Goal: Task Accomplishment & Management: Complete application form

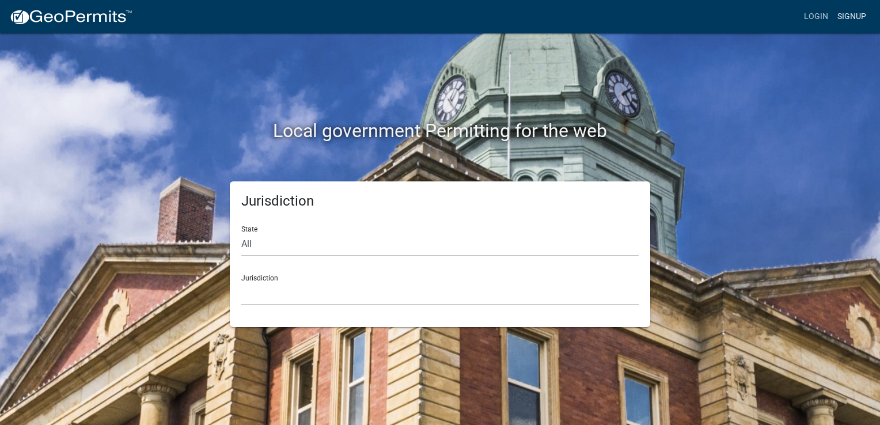
click at [848, 16] on link "Signup" at bounding box center [852, 17] width 38 height 22
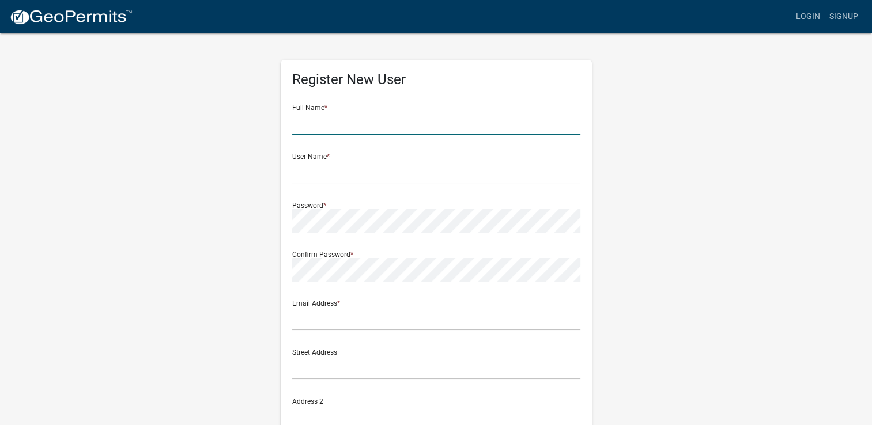
click at [365, 123] on input "text" at bounding box center [436, 123] width 288 height 24
type input "[PERSON_NAME]"
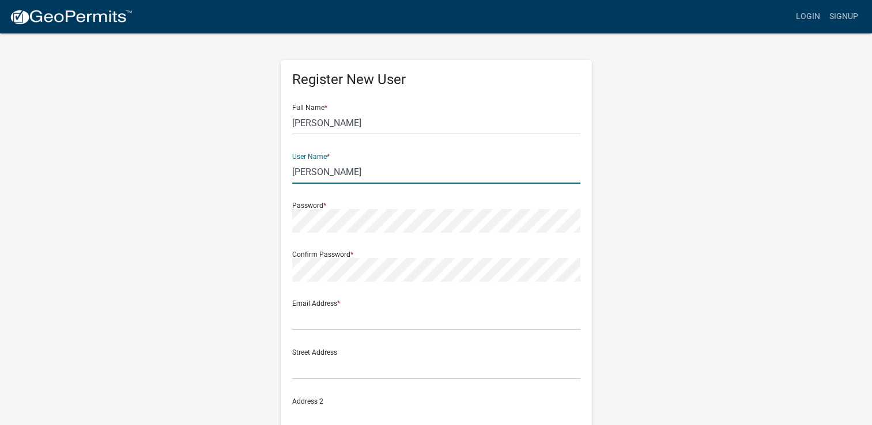
type input "[PERSON_NAME]"
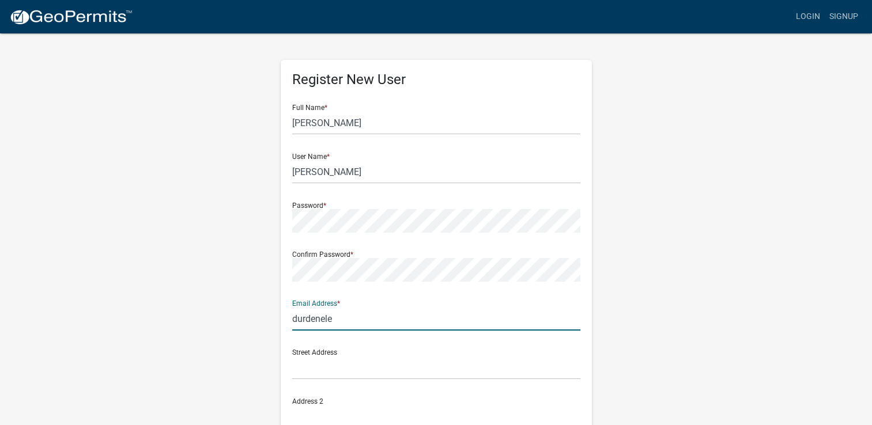
type input "[EMAIL_ADDRESS][DOMAIN_NAME]"
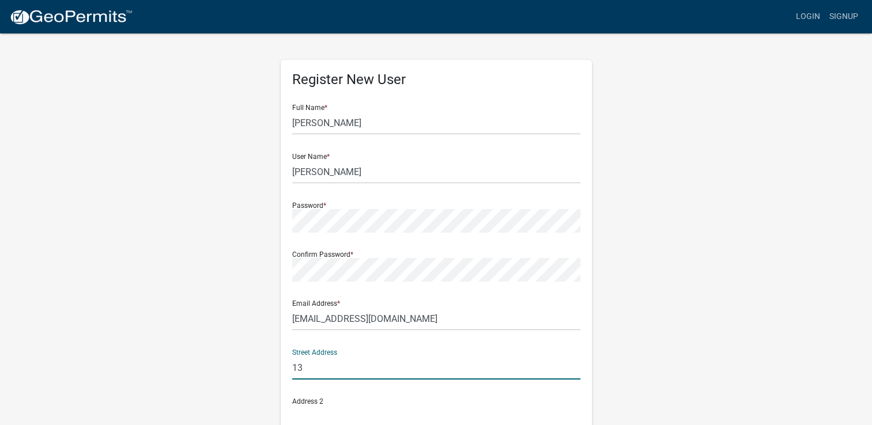
type input "[STREET_ADDRESS]"
type input "[GEOGRAPHIC_DATA]"
type input "GA"
type input "31082"
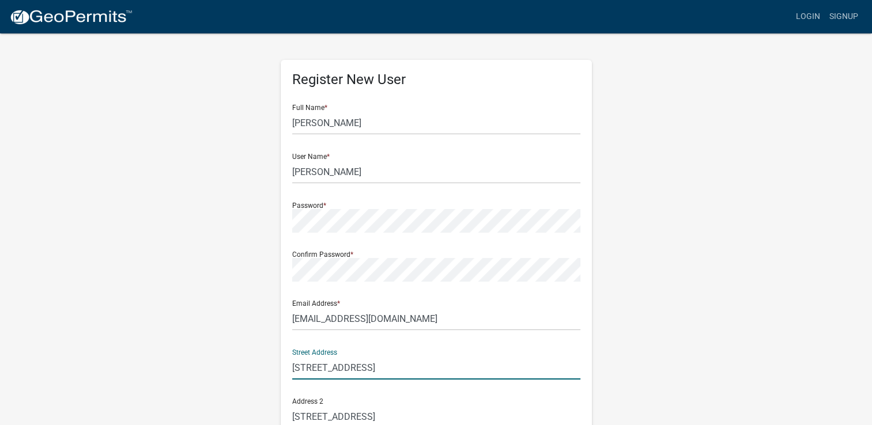
type input "478"
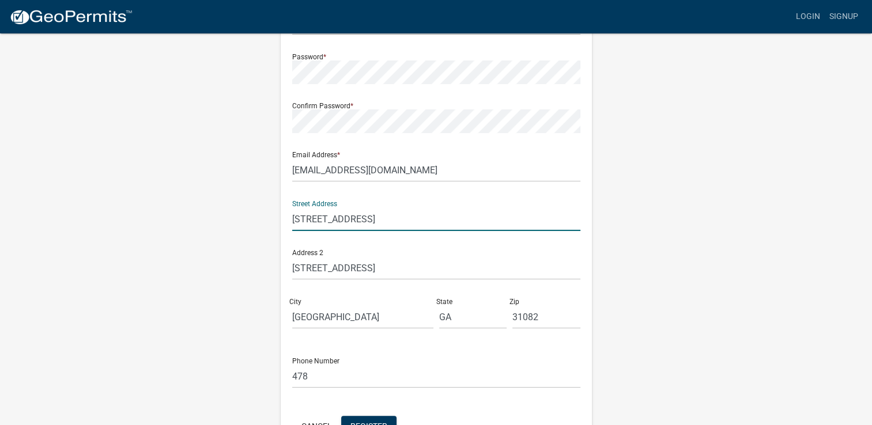
scroll to position [173, 0]
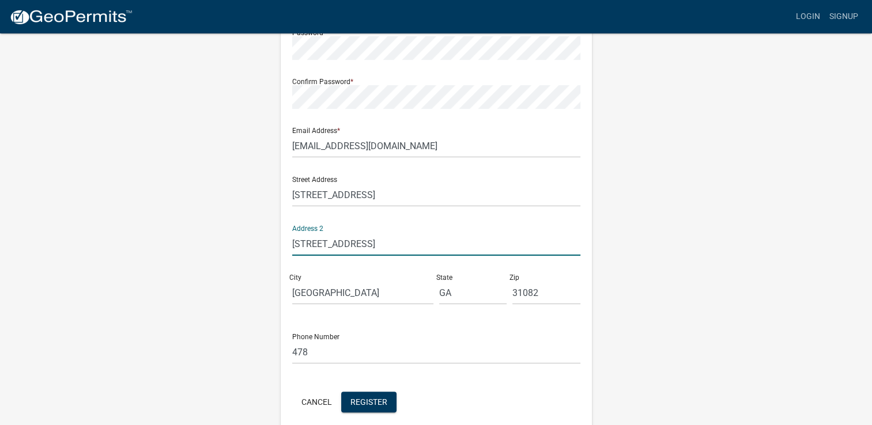
drag, startPoint x: 392, startPoint y: 248, endPoint x: 278, endPoint y: 245, distance: 114.6
click at [278, 245] on div "Register New User Full Name * Travis User Name * Durden Password * Confirm Pass…" at bounding box center [436, 167] width 328 height 616
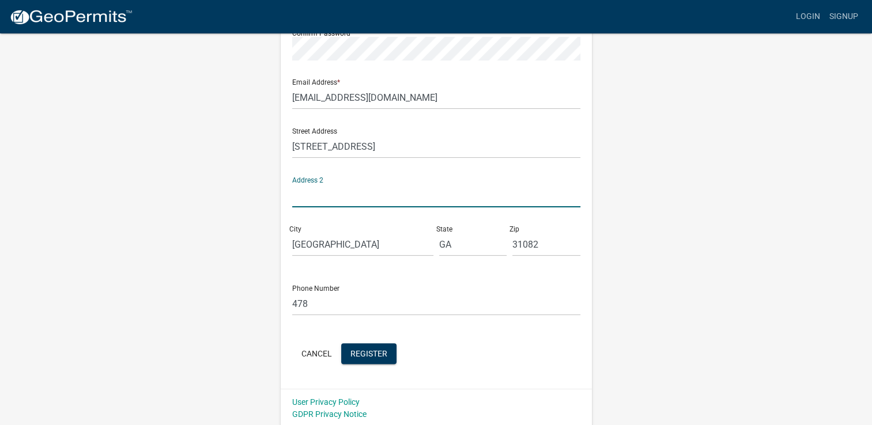
scroll to position [223, 0]
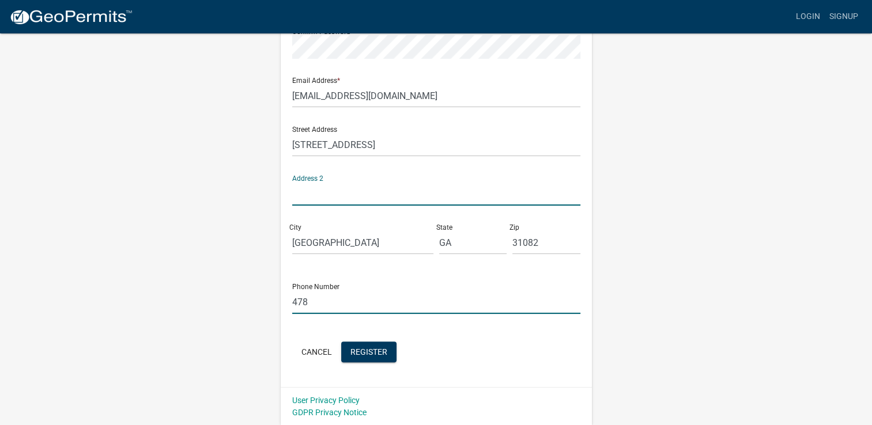
drag, startPoint x: 338, startPoint y: 300, endPoint x: 355, endPoint y: 301, distance: 17.3
click at [338, 300] on input "478" at bounding box center [436, 302] width 288 height 24
type input "[PHONE_NUMBER]"
click at [378, 348] on span "Register" at bounding box center [368, 351] width 37 height 9
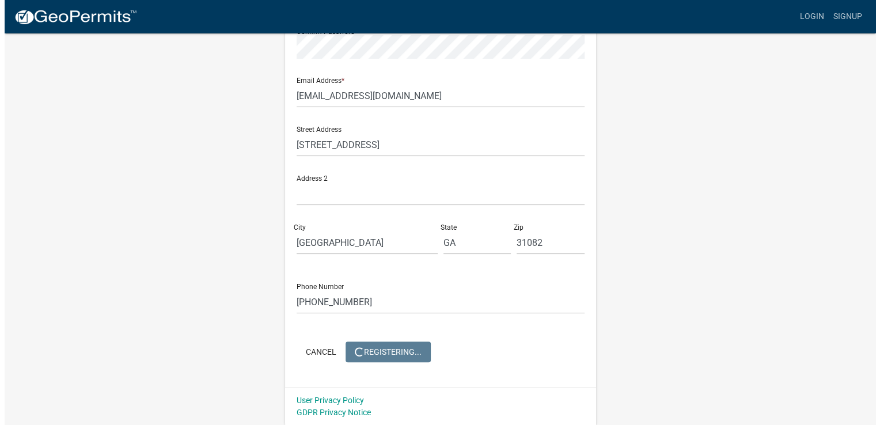
scroll to position [0, 0]
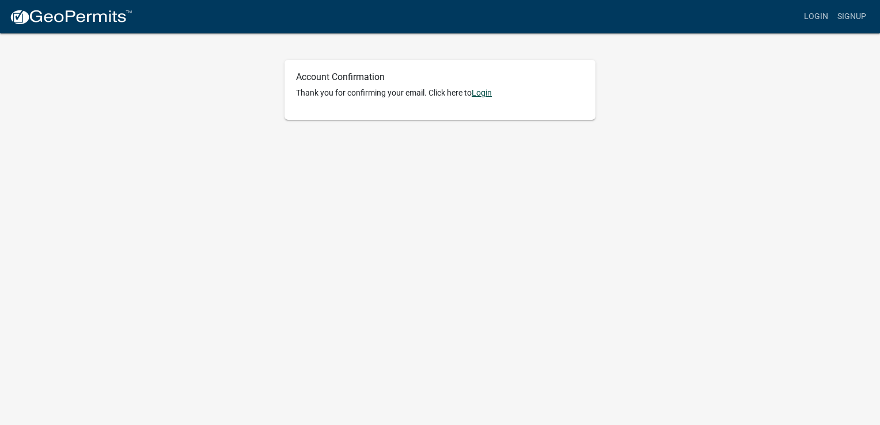
click at [482, 93] on link "Login" at bounding box center [482, 92] width 20 height 9
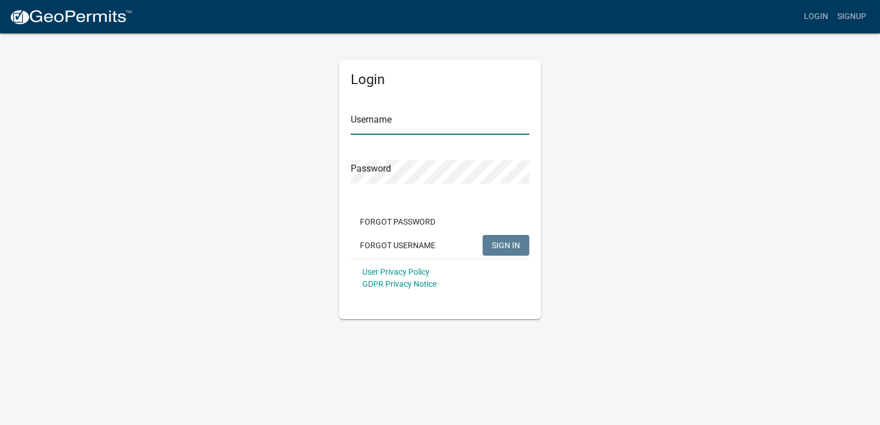
type input "[PERSON_NAME]"
click at [502, 243] on span "SIGN IN" at bounding box center [506, 244] width 28 height 9
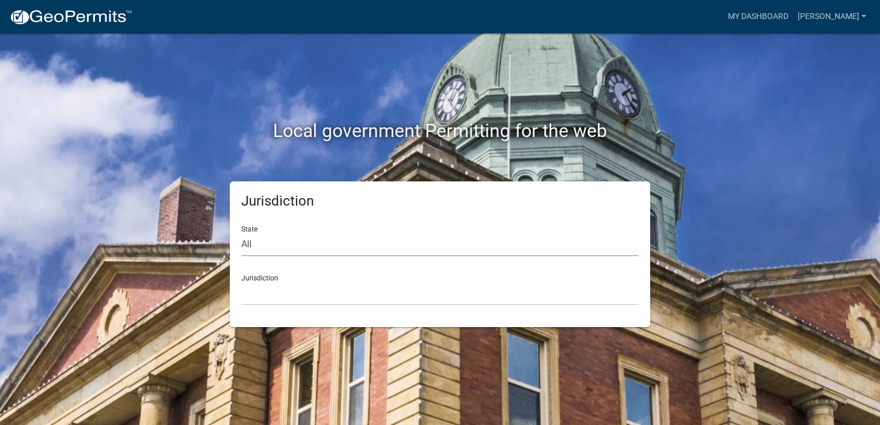
click at [301, 249] on select "All [US_STATE] [US_STATE] [US_STATE] [US_STATE] [US_STATE] [US_STATE] [US_STATE…" at bounding box center [439, 245] width 397 height 24
select select "[US_STATE]"
click at [241, 233] on select "All [US_STATE] [US_STATE] [US_STATE] [US_STATE] [US_STATE] [US_STATE] [US_STATE…" at bounding box center [439, 245] width 397 height 24
click at [278, 290] on select "City of [GEOGRAPHIC_DATA], [US_STATE] [GEOGRAPHIC_DATA], [US_STATE][PERSON_NAME…" at bounding box center [439, 294] width 397 height 24
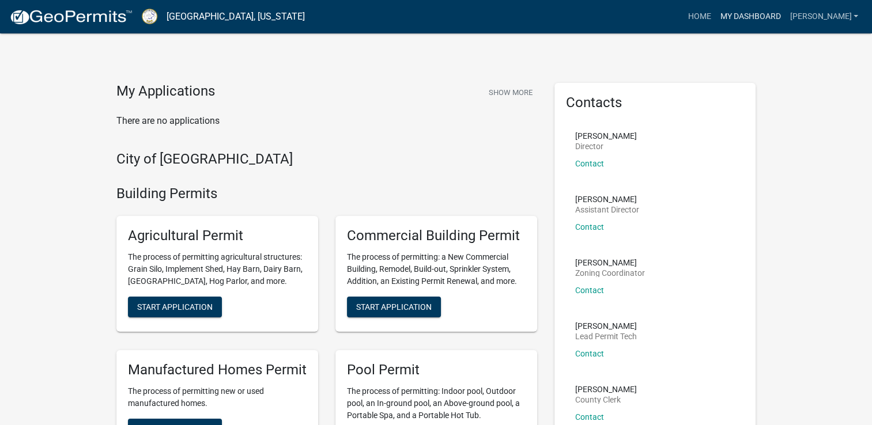
click at [767, 18] on link "My Dashboard" at bounding box center [750, 17] width 70 height 22
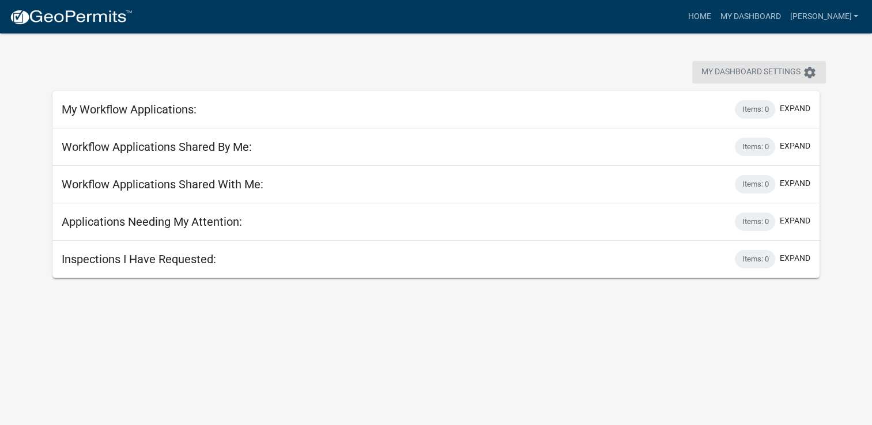
click at [807, 74] on icon "settings" at bounding box center [809, 73] width 14 height 14
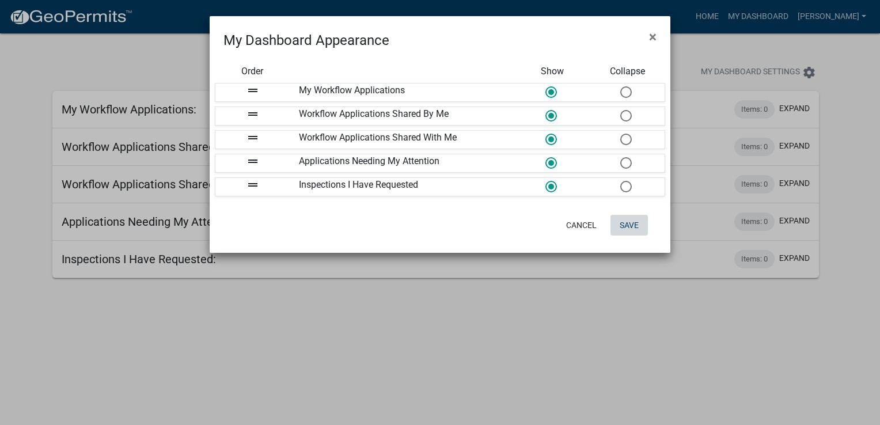
click at [627, 223] on button "Save" at bounding box center [629, 225] width 37 height 21
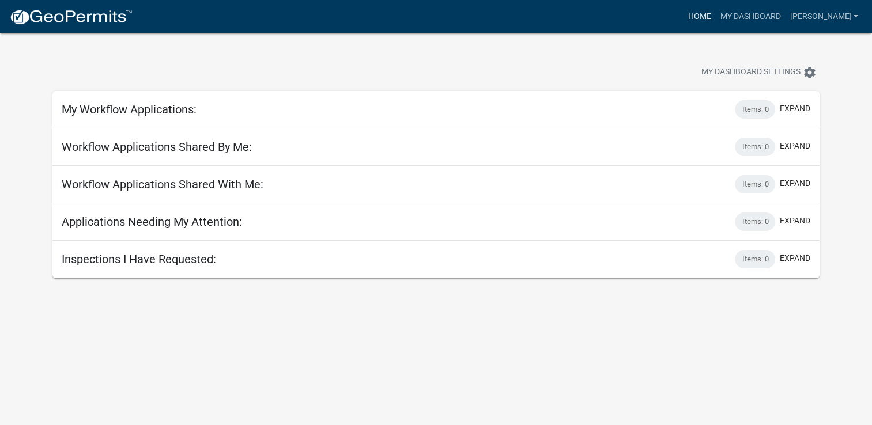
click at [715, 14] on link "Home" at bounding box center [699, 17] width 32 height 22
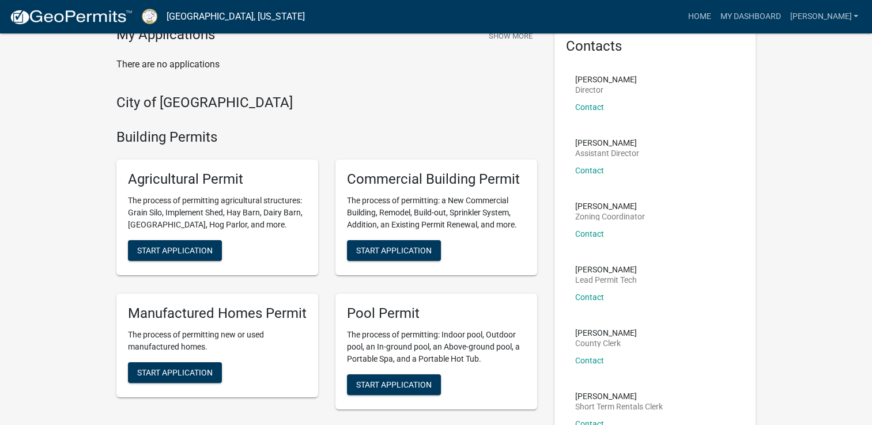
scroll to position [58, 0]
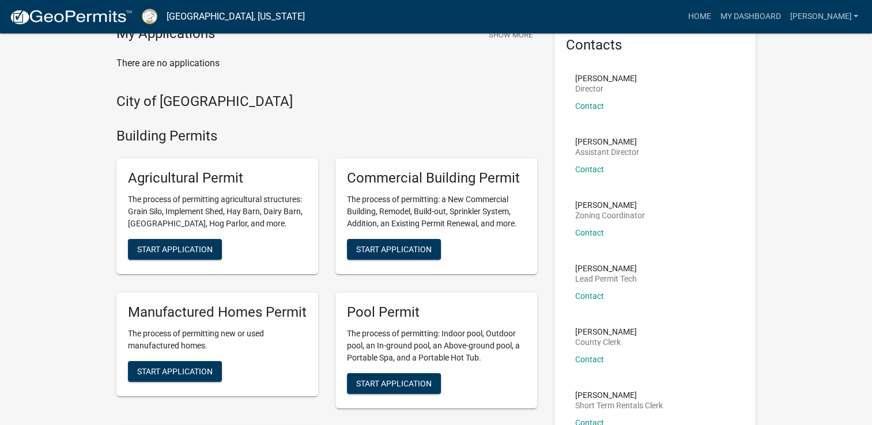
click at [197, 137] on h4 "Building Permits" at bounding box center [326, 136] width 420 height 17
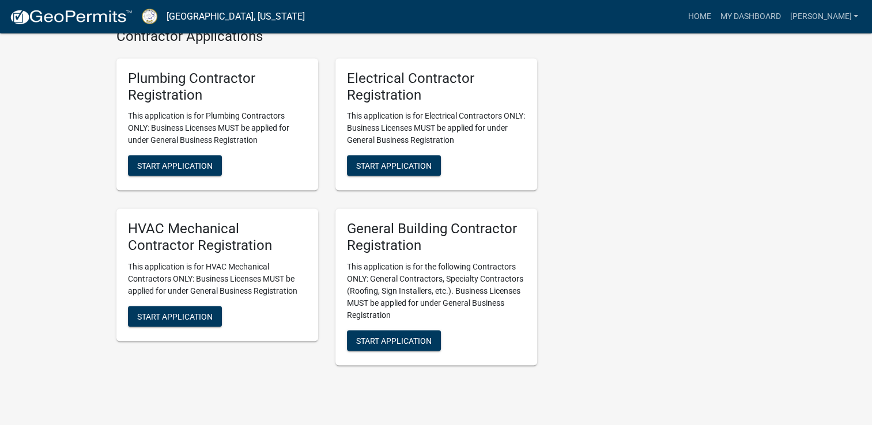
scroll to position [2299, 0]
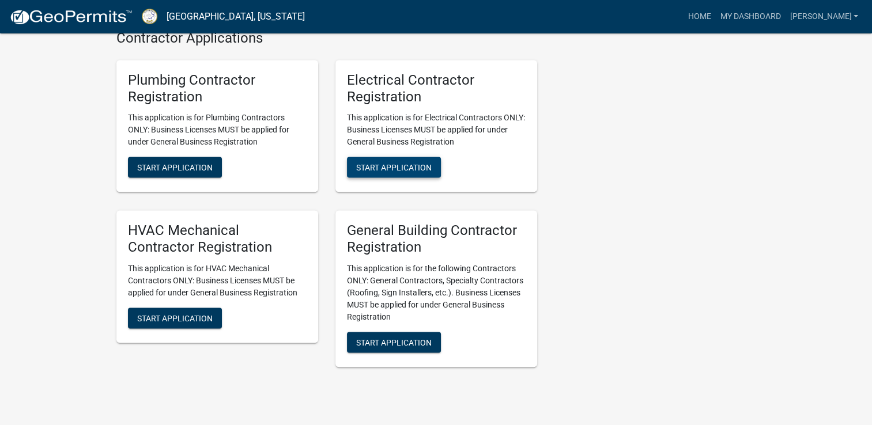
click at [391, 172] on span "Start Application" at bounding box center [393, 167] width 75 height 9
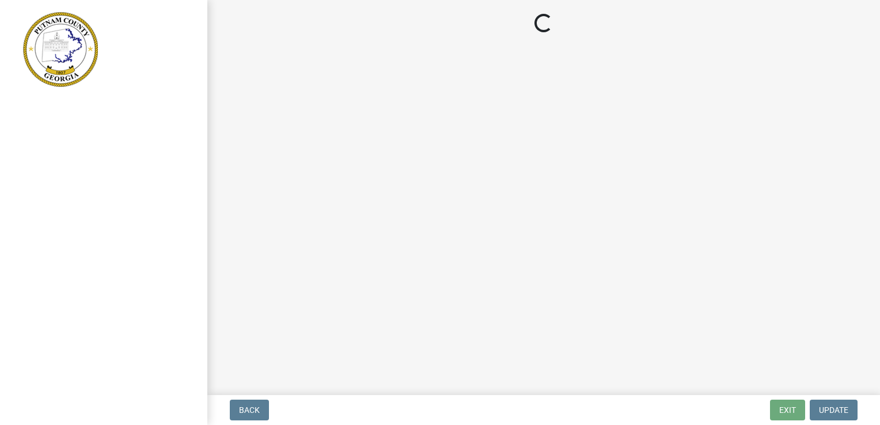
select select "GA"
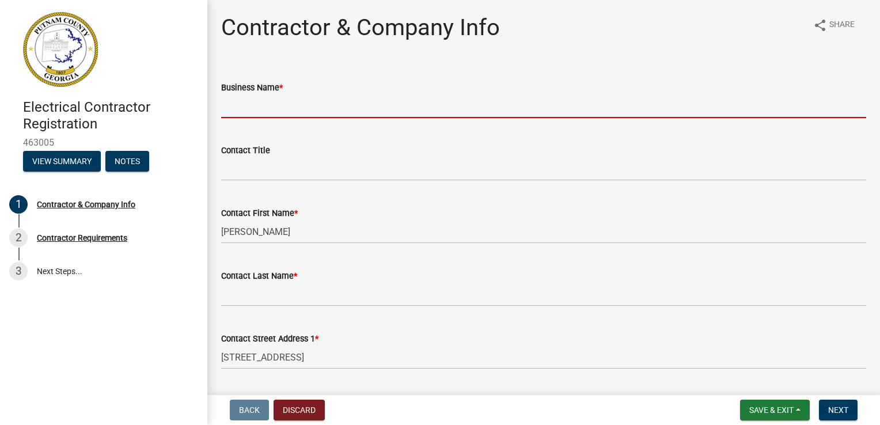
click at [276, 107] on input "Business Name *" at bounding box center [543, 106] width 645 height 24
click at [280, 107] on input "Business Name *" at bounding box center [543, 106] width 645 height 24
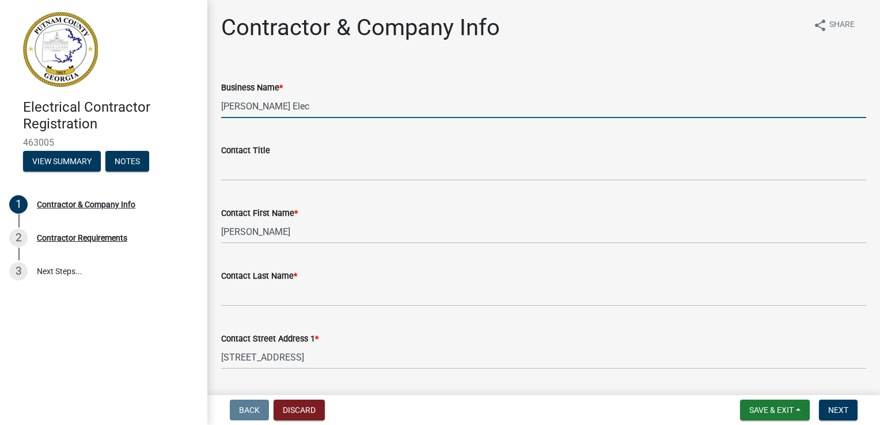
type input "[PERSON_NAME] Electric LLC"
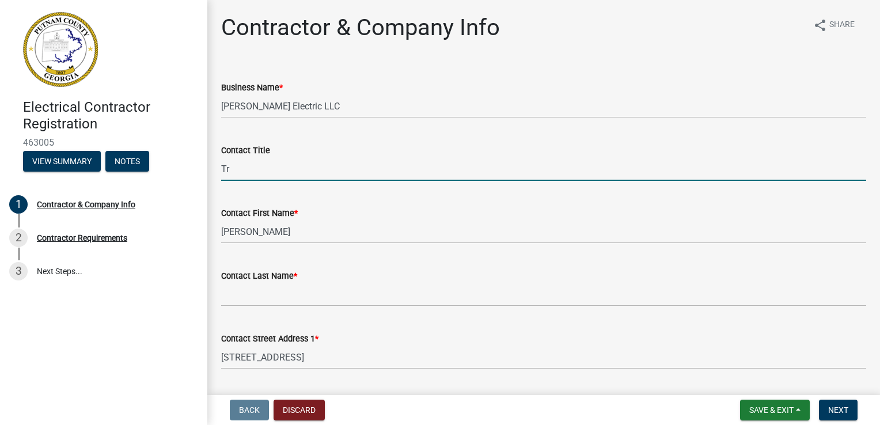
type input "T"
type input "Owner"
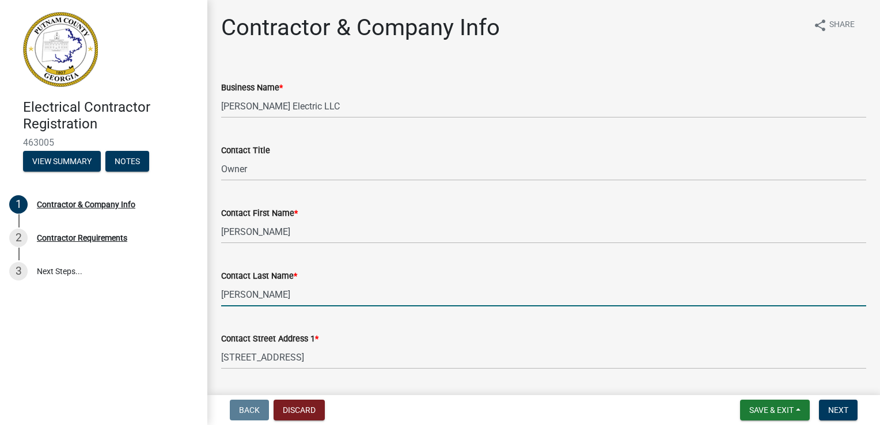
type input "[PERSON_NAME]"
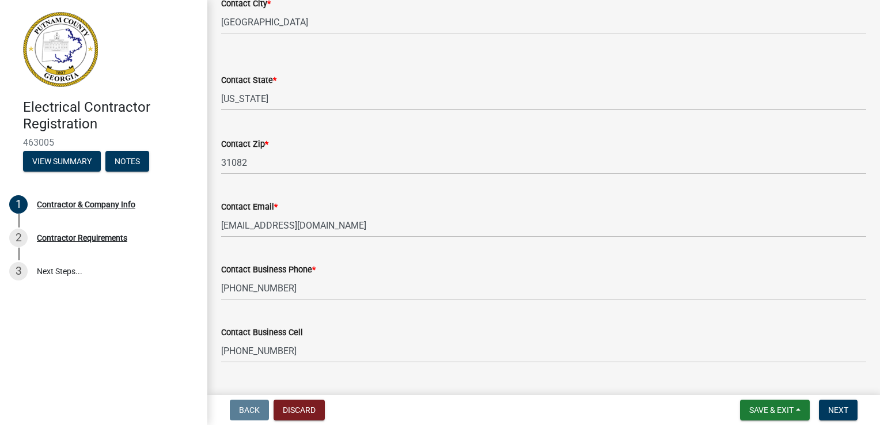
scroll to position [487, 0]
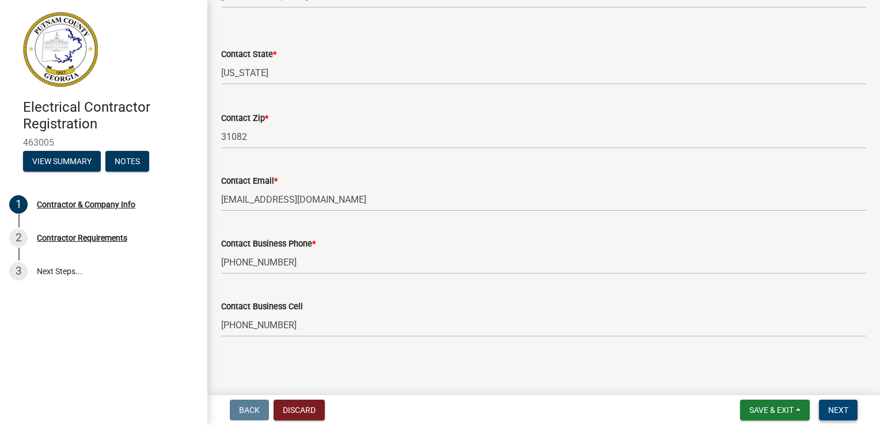
click at [845, 412] on span "Next" at bounding box center [838, 410] width 20 height 9
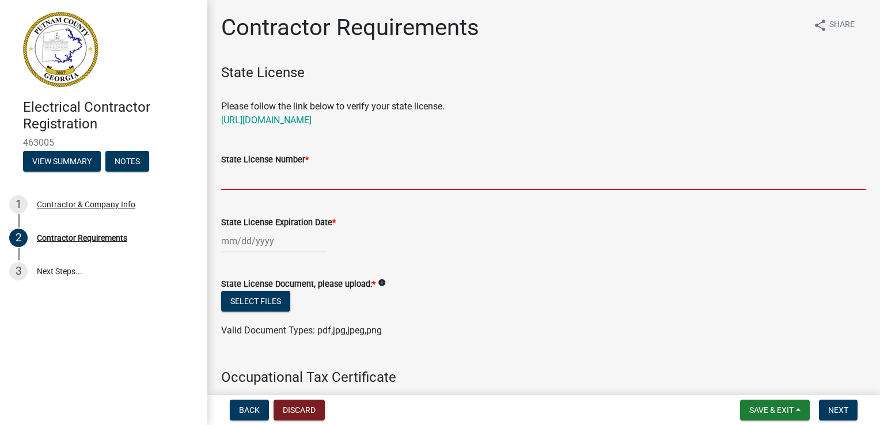
click at [267, 181] on input "State License Number *" at bounding box center [543, 178] width 645 height 24
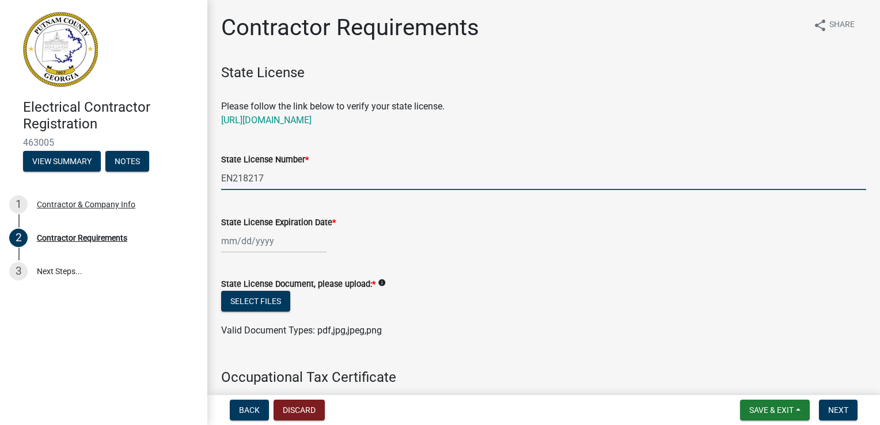
type input "EN218217"
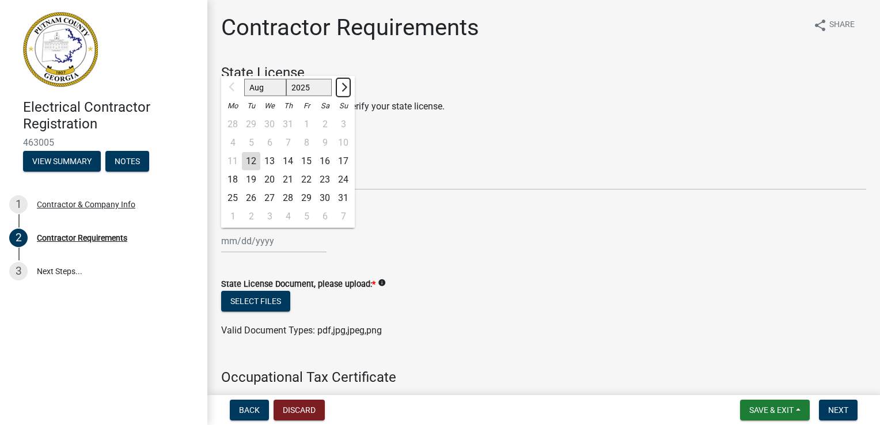
click at [341, 84] on button "Next month" at bounding box center [343, 87] width 14 height 18
click at [229, 89] on button "Previous month" at bounding box center [233, 87] width 14 height 18
select select "8"
click at [229, 89] on div at bounding box center [232, 87] width 23 height 18
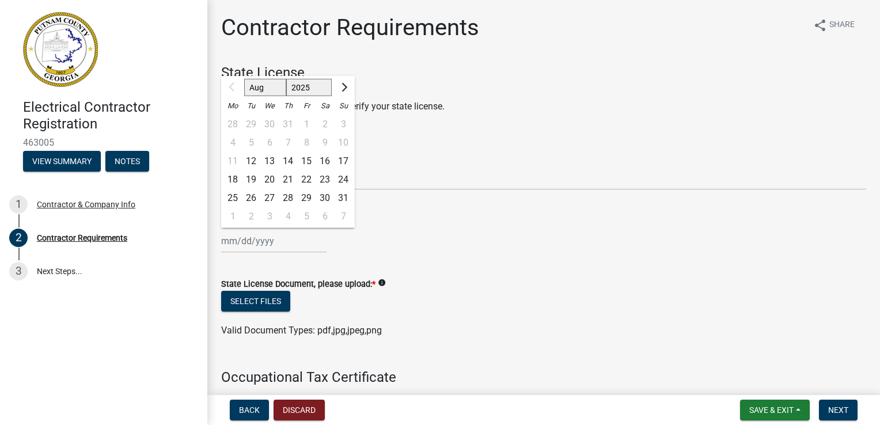
click at [265, 90] on select "Aug Sep Oct Nov Dec" at bounding box center [265, 87] width 42 height 17
click at [311, 89] on select "2025 2026 2027 2028 2029 2030 2031 2032 2033 2034 2035 2036 2037 2038 2039 2040…" at bounding box center [309, 87] width 46 height 17
select select "2026"
click at [286, 79] on select "2025 2026 2027 2028 2029 2030 2031 2032 2033 2034 2035 2036 2037 2038 2039 2040…" at bounding box center [309, 87] width 46 height 17
click at [272, 89] on select "Jan Feb Mar Apr May Jun [DATE] Aug Sep Oct Nov Dec" at bounding box center [267, 87] width 47 height 17
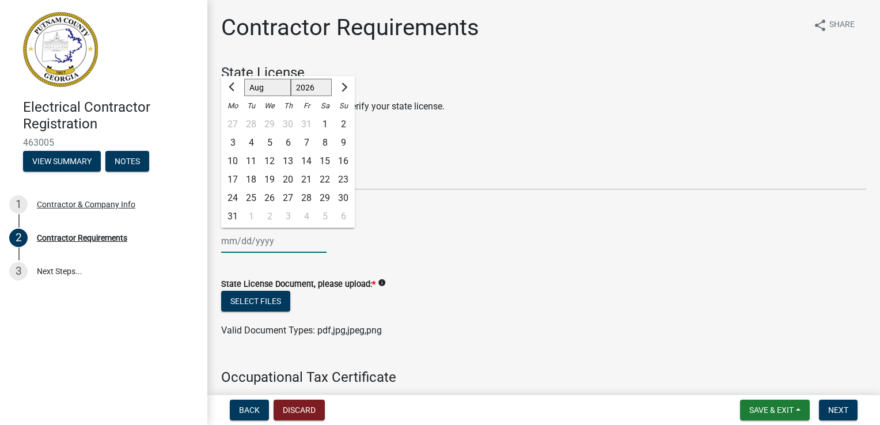
select select "6"
click at [244, 79] on select "Jan Feb Mar Apr May Jun [DATE] Aug Sep Oct Nov Dec" at bounding box center [267, 87] width 47 height 17
click at [255, 195] on div "30" at bounding box center [251, 198] width 18 height 18
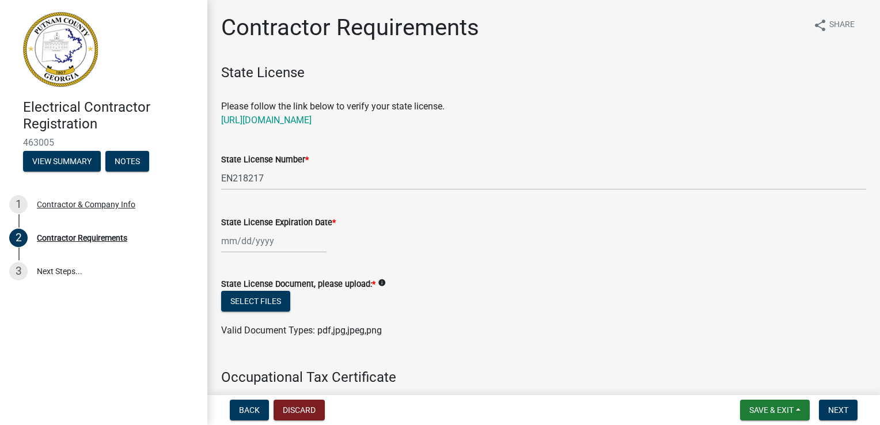
type input "[DATE]"
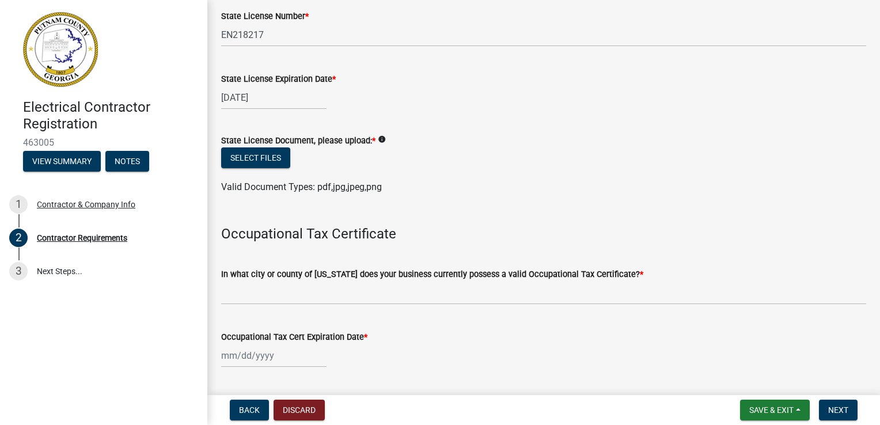
scroll to position [173, 0]
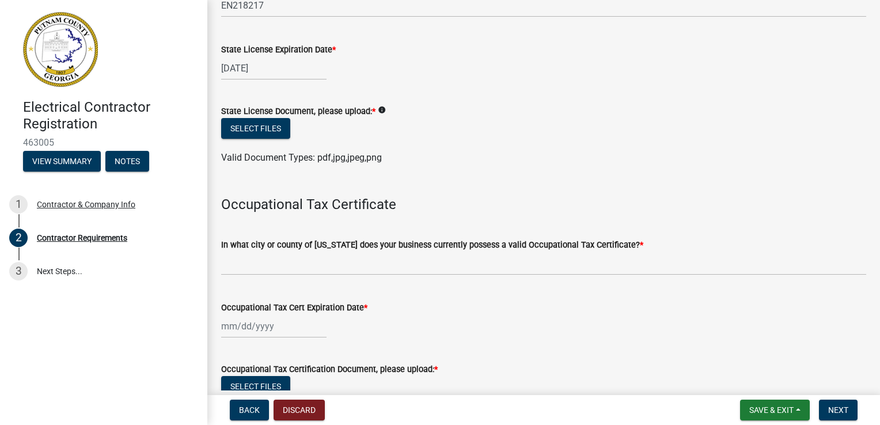
click at [378, 109] on icon "info" at bounding box center [382, 110] width 8 height 8
click at [267, 130] on button "Select files" at bounding box center [255, 128] width 69 height 21
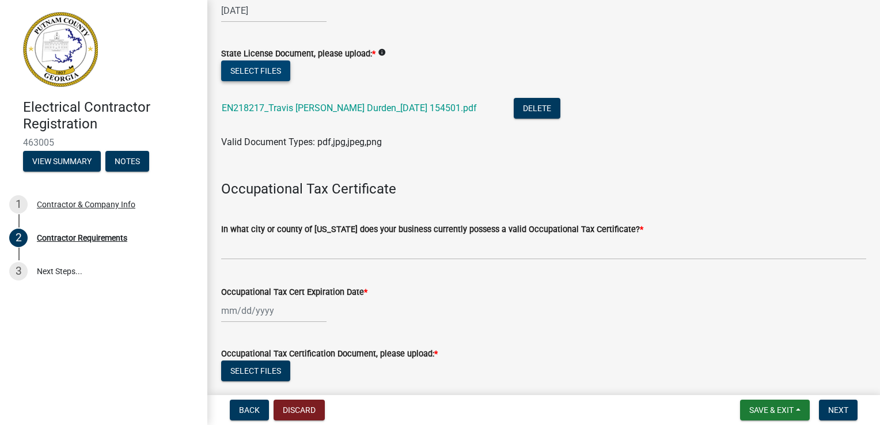
scroll to position [288, 0]
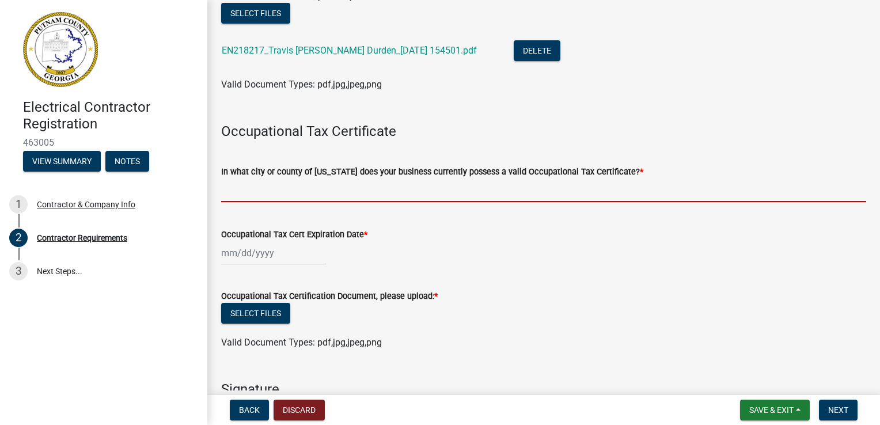
click at [281, 199] on input "In what city or county of [US_STATE] does your business currently possess a val…" at bounding box center [543, 191] width 645 height 24
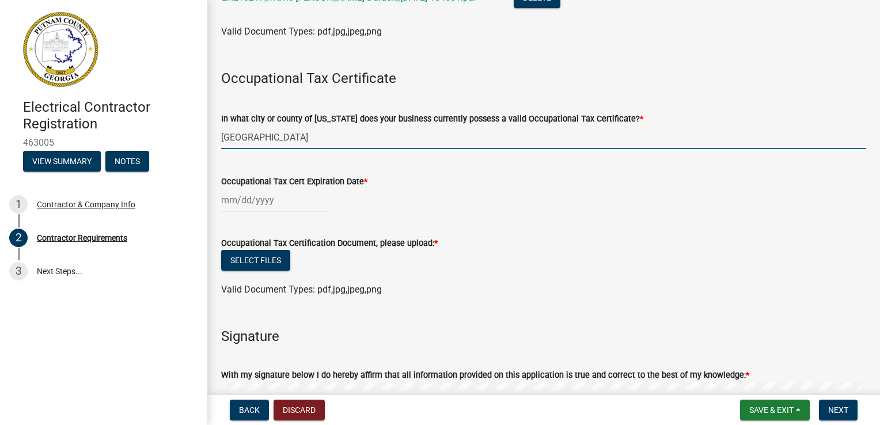
scroll to position [346, 0]
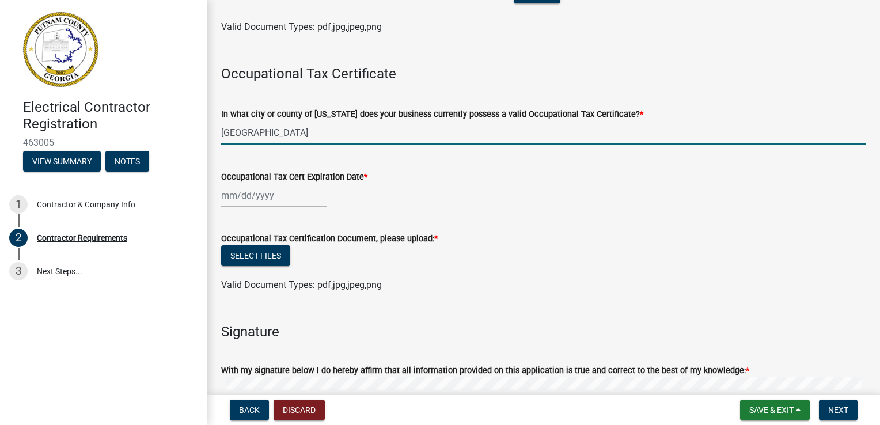
type input "[GEOGRAPHIC_DATA]"
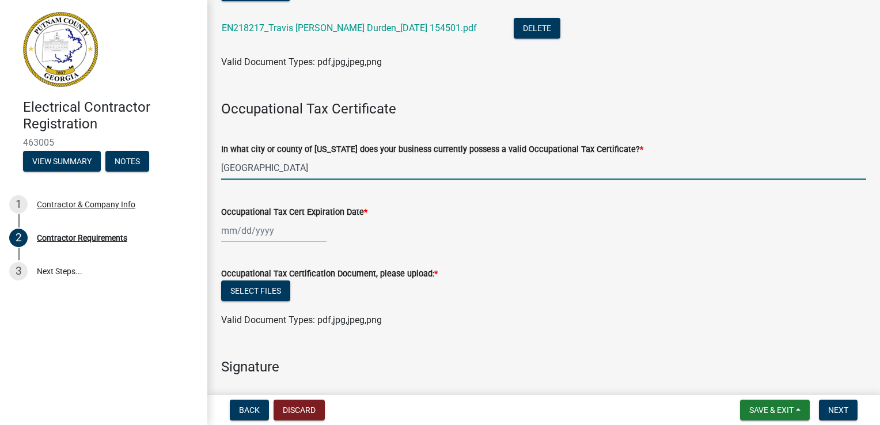
scroll to position [312, 0]
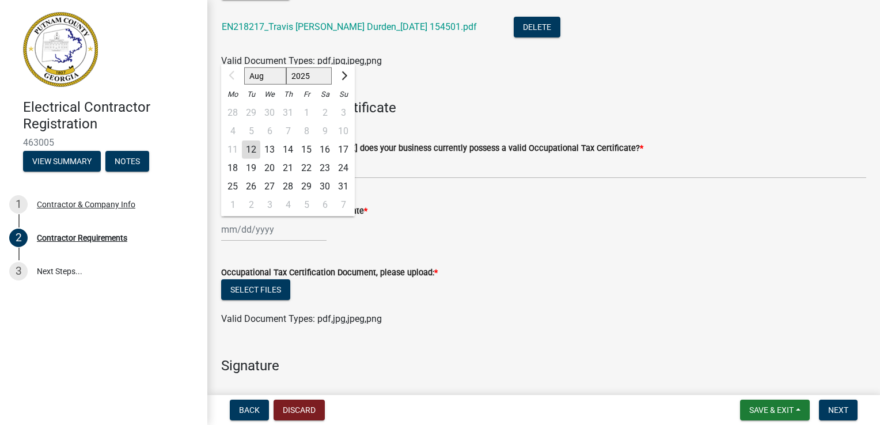
click at [232, 232] on div "Aug Sep Oct Nov [DATE] 2026 2027 2028 2029 2030 2031 2032 2033 2034 2035 2036 2…" at bounding box center [273, 230] width 105 height 24
click at [263, 75] on select "Aug Sep Oct Nov Dec" at bounding box center [265, 75] width 42 height 17
select select "12"
click at [244, 67] on select "Aug Sep Oct Nov Dec" at bounding box center [265, 75] width 42 height 17
click at [268, 183] on div "31" at bounding box center [269, 186] width 18 height 18
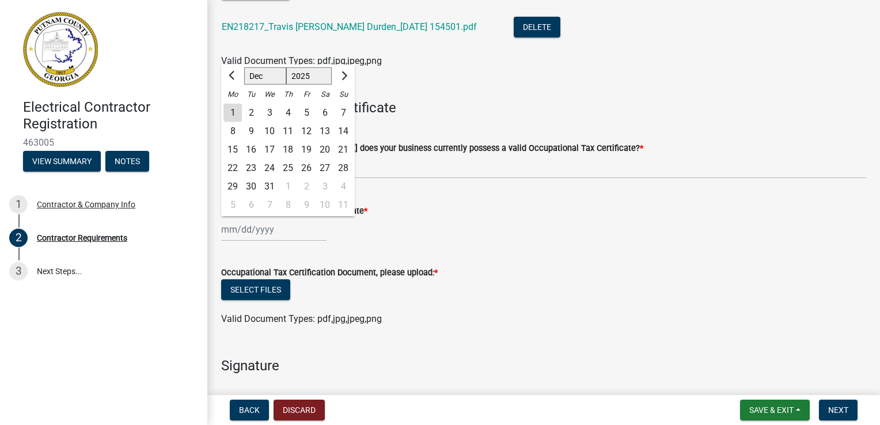
type input "[DATE]"
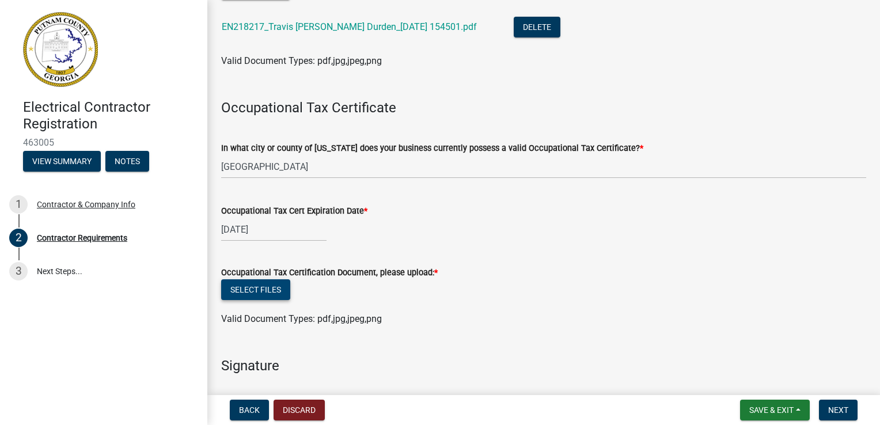
click at [271, 294] on button "Select files" at bounding box center [255, 289] width 69 height 21
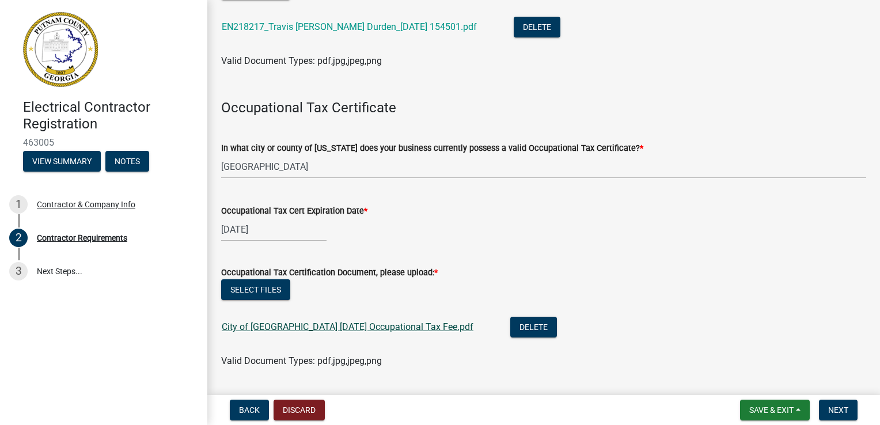
click at [364, 325] on link "City of [GEOGRAPHIC_DATA] [DATE] Occupational Tax Fee.pdf" at bounding box center [348, 326] width 252 height 11
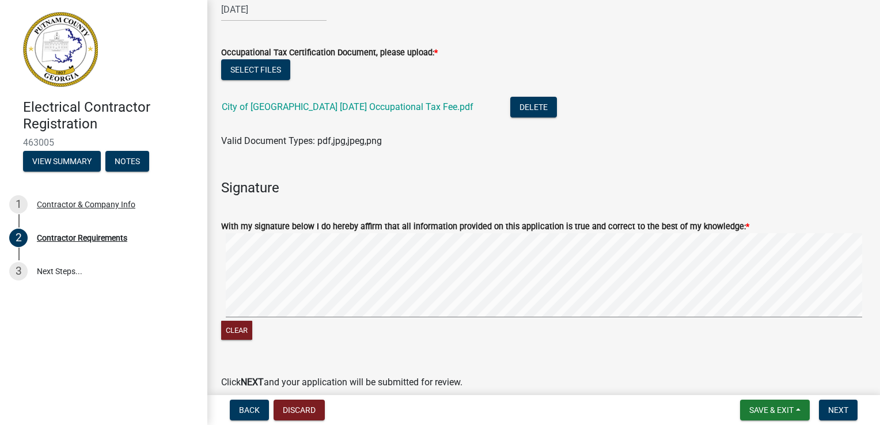
scroll to position [542, 0]
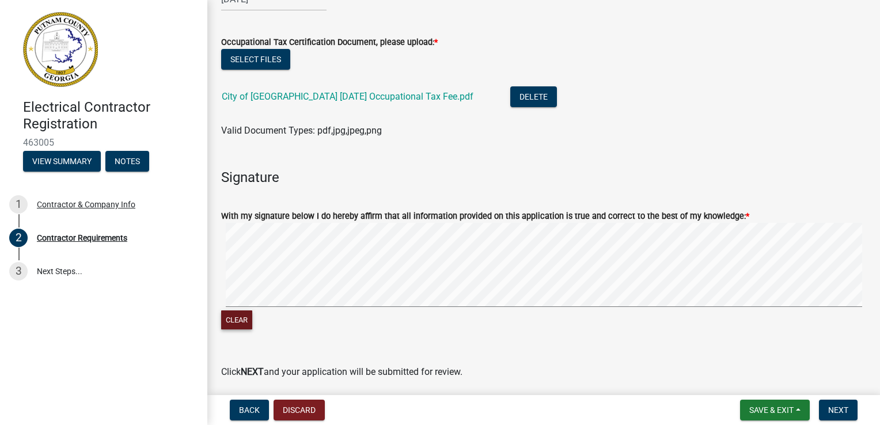
click at [247, 323] on button "Clear" at bounding box center [236, 319] width 31 height 19
click at [247, 317] on button "Clear" at bounding box center [236, 319] width 31 height 19
click at [244, 318] on button "Clear" at bounding box center [236, 319] width 31 height 19
click at [237, 314] on button "Clear" at bounding box center [236, 319] width 31 height 19
click at [245, 324] on button "Clear" at bounding box center [236, 319] width 31 height 19
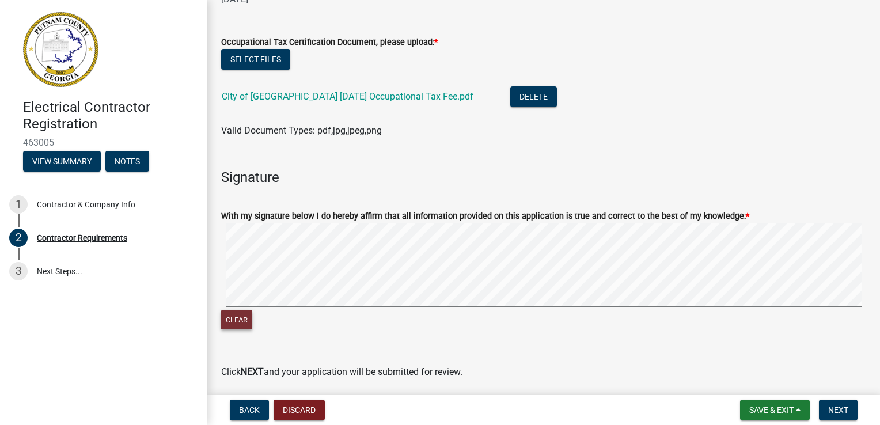
click at [247, 314] on button "Clear" at bounding box center [236, 319] width 31 height 19
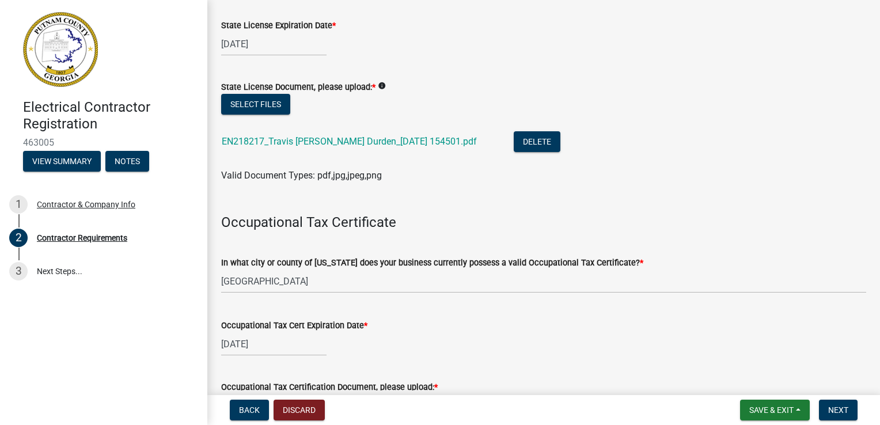
scroll to position [196, 0]
click at [295, 139] on link "EN218217_Travis [PERSON_NAME] Durden_[DATE] 154501.pdf" at bounding box center [349, 142] width 255 height 11
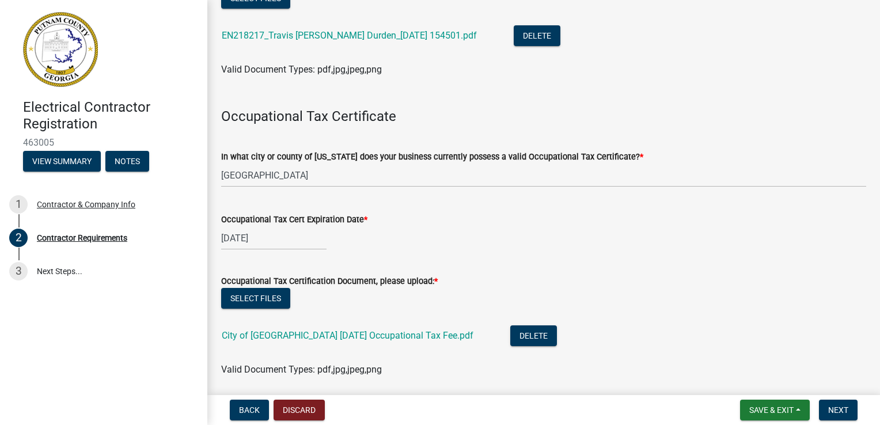
scroll to position [297, 0]
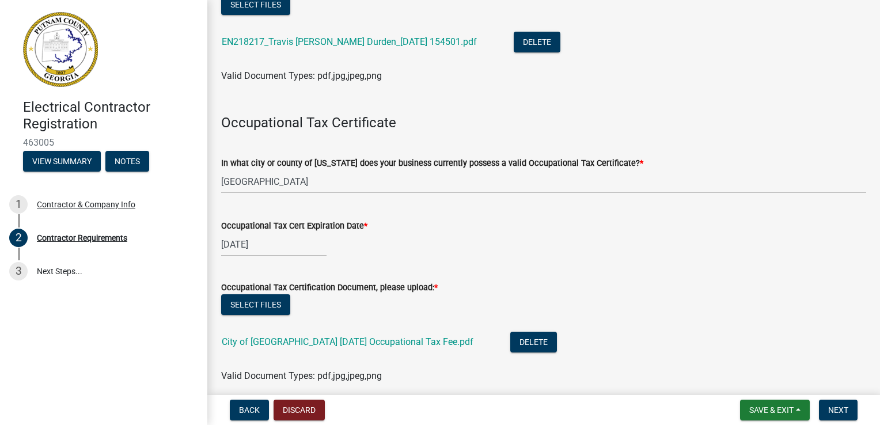
click at [640, 161] on span "*" at bounding box center [641, 163] width 3 height 10
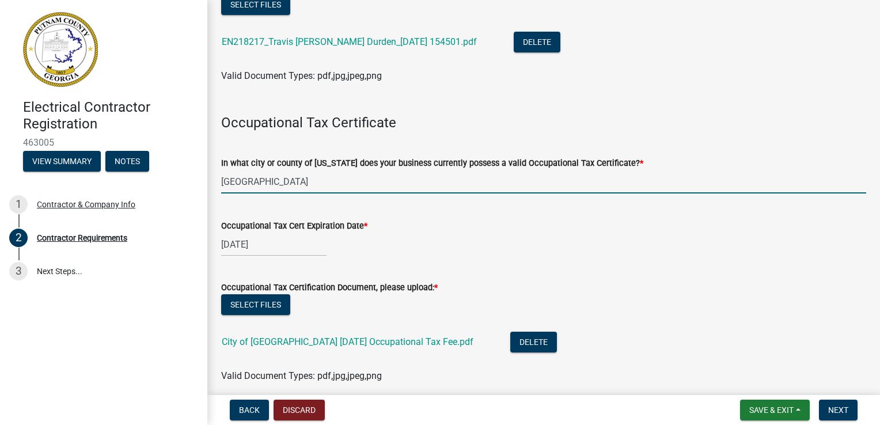
click at [620, 170] on input "[GEOGRAPHIC_DATA]" at bounding box center [543, 182] width 645 height 24
click at [434, 286] on span "*" at bounding box center [435, 288] width 3 height 10
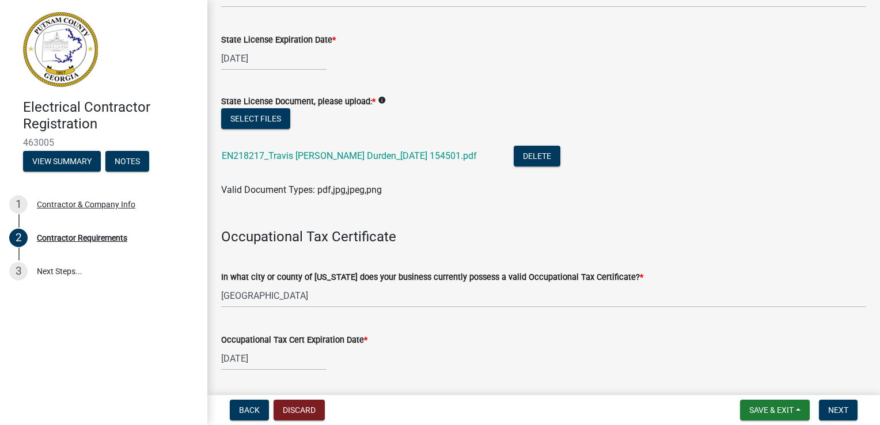
scroll to position [181, 0]
click at [379, 101] on icon "info" at bounding box center [382, 101] width 8 height 8
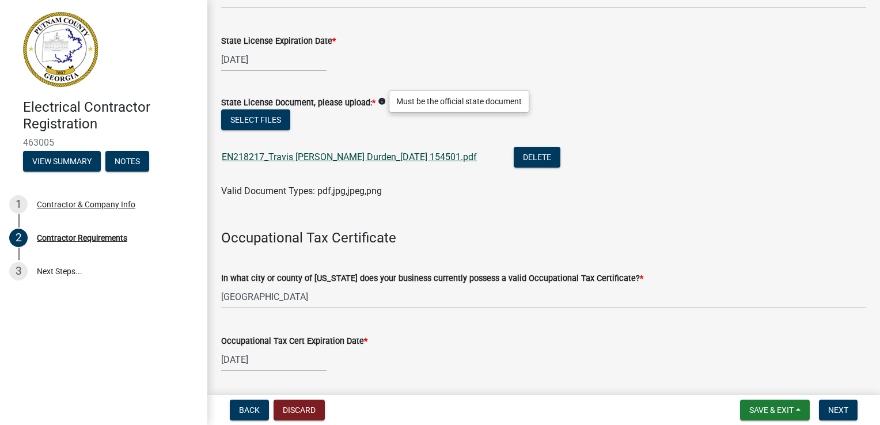
click at [344, 159] on link "EN218217_Travis [PERSON_NAME] Durden_[DATE] 154501.pdf" at bounding box center [349, 156] width 255 height 11
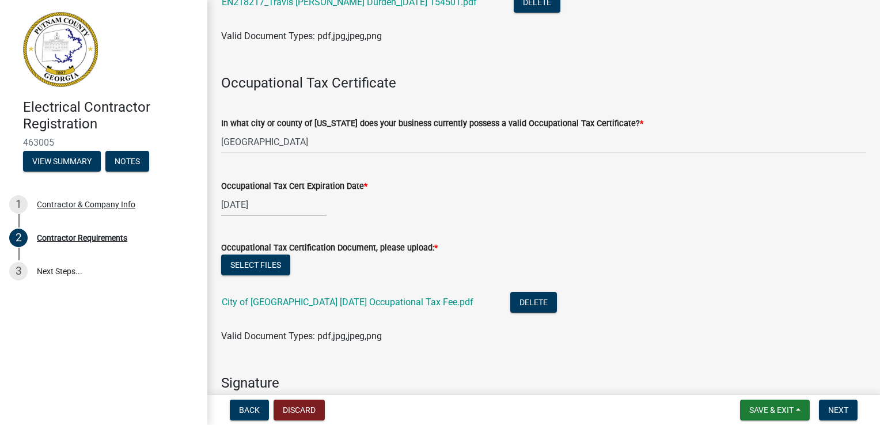
scroll to position [354, 0]
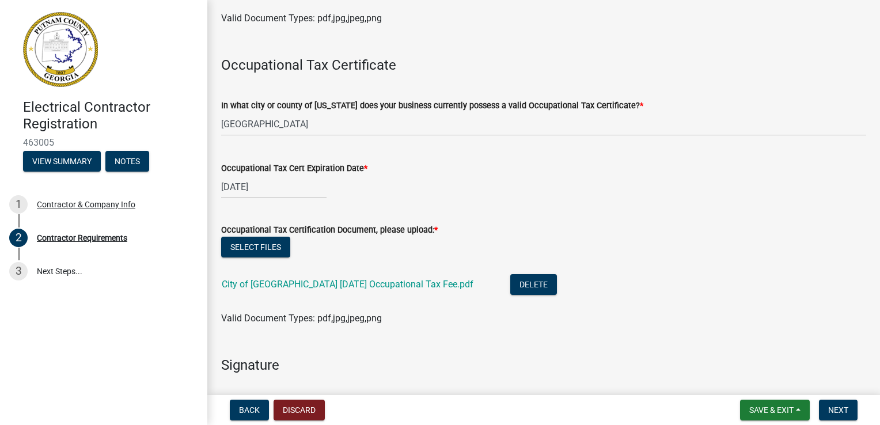
click at [305, 278] on div "City of [GEOGRAPHIC_DATA] [DATE] Occupational Tax Fee.pdf" at bounding box center [357, 286] width 270 height 24
click at [305, 285] on link "City of [GEOGRAPHIC_DATA] [DATE] Occupational Tax Fee.pdf" at bounding box center [348, 284] width 252 height 11
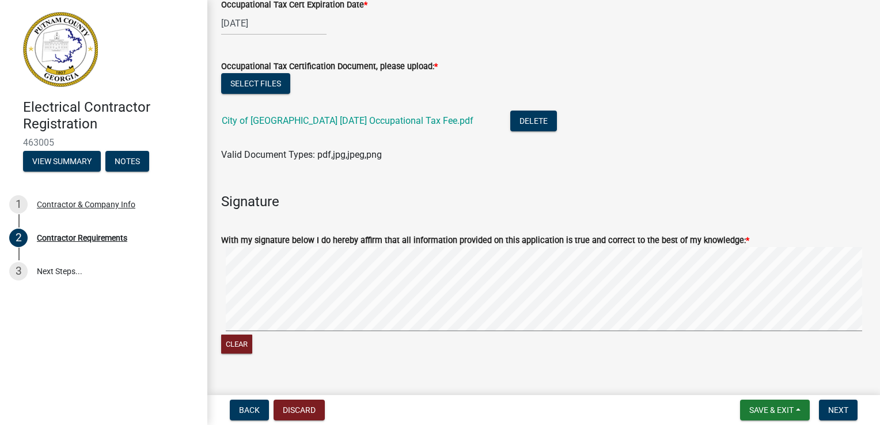
scroll to position [518, 0]
click at [232, 347] on button "Clear" at bounding box center [236, 343] width 31 height 19
click at [242, 344] on button "Clear" at bounding box center [236, 343] width 31 height 19
click at [249, 336] on button "Clear" at bounding box center [236, 343] width 31 height 19
click at [238, 345] on button "Clear" at bounding box center [236, 343] width 31 height 19
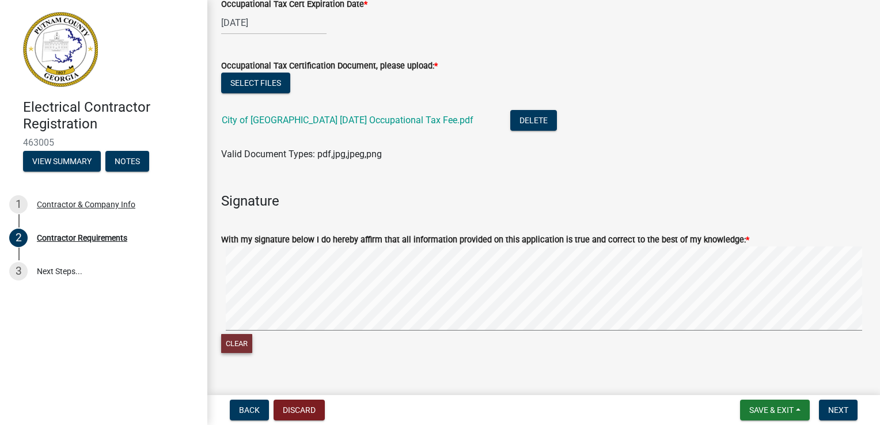
click at [245, 344] on button "Clear" at bounding box center [236, 343] width 31 height 19
click at [247, 348] on button "Clear" at bounding box center [236, 343] width 31 height 19
drag, startPoint x: 301, startPoint y: 333, endPoint x: 243, endPoint y: 344, distance: 59.8
click at [243, 344] on button "Clear" at bounding box center [236, 343] width 31 height 19
drag, startPoint x: 241, startPoint y: 332, endPoint x: 231, endPoint y: 347, distance: 18.2
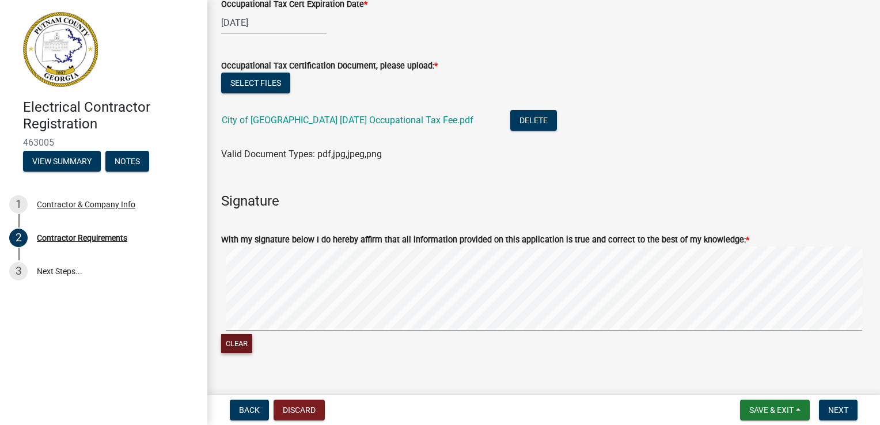
click at [231, 347] on button "Clear" at bounding box center [236, 343] width 31 height 19
click at [761, 409] on span "Save & Exit" at bounding box center [771, 410] width 44 height 9
click at [754, 381] on button "Save & Exit" at bounding box center [764, 380] width 92 height 28
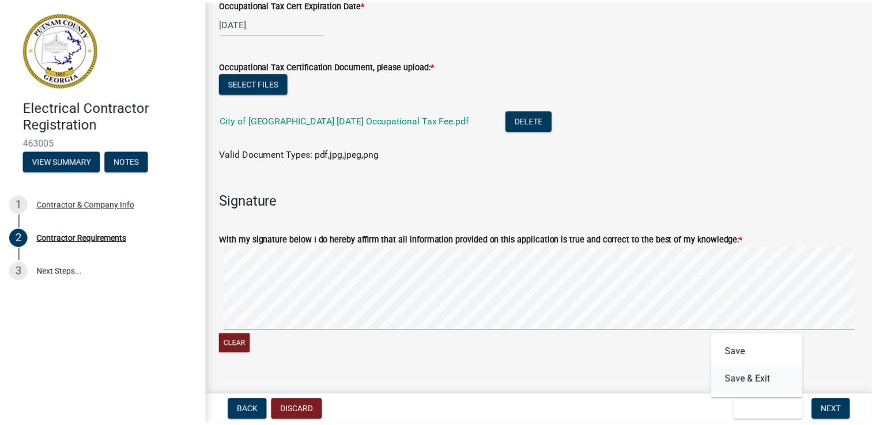
scroll to position [0, 0]
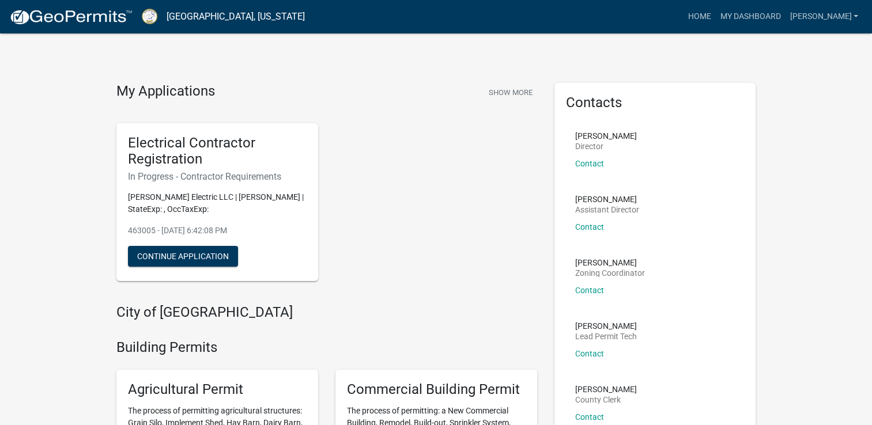
click at [449, 224] on div "Electrical Contractor Registration In Progress - Contractor Requirements [PERSO…" at bounding box center [327, 202] width 438 height 177
